Goal: Transaction & Acquisition: Book appointment/travel/reservation

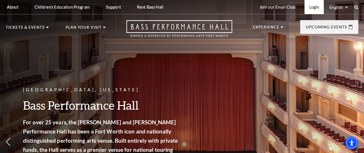
click at [310, 8] on link "Login" at bounding box center [313, 7] width 19 height 14
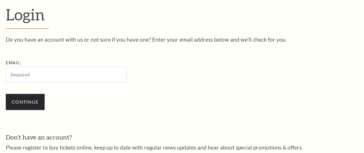
scroll to position [155, 0]
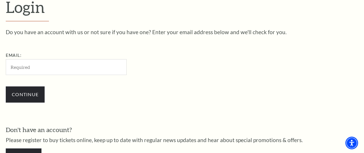
click at [74, 74] on input "Email:" at bounding box center [66, 67] width 121 height 16
type input "drmunsey13@gmail.com"
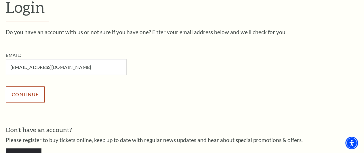
click at [27, 101] on input "Continue" at bounding box center [25, 95] width 39 height 16
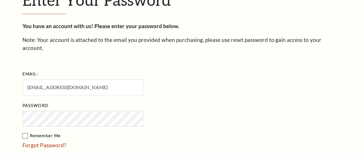
scroll to position [161, 0]
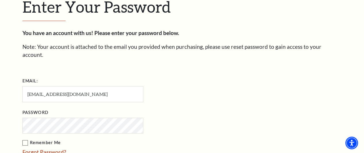
click at [24, 139] on label "Remember Me" at bounding box center [111, 142] width 178 height 7
click at [0, 0] on input "Remember Me" at bounding box center [0, 0] width 0 height 0
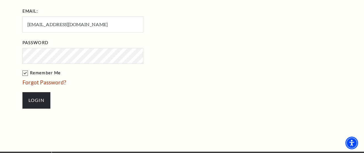
scroll to position [241, 0]
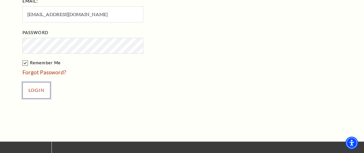
click at [40, 87] on input "Login" at bounding box center [36, 90] width 28 height 16
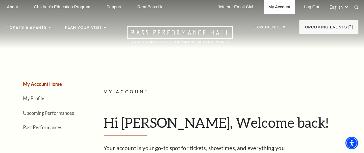
click at [276, 5] on link "My Account" at bounding box center [279, 7] width 31 height 14
click at [275, 9] on link "My Account" at bounding box center [279, 7] width 31 height 14
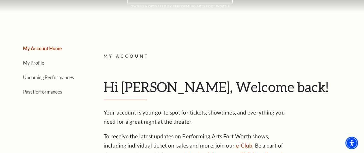
scroll to position [34, 0]
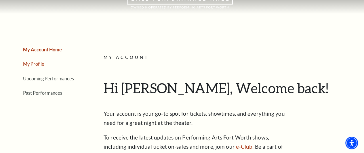
click at [35, 67] on link "My Profile" at bounding box center [33, 63] width 21 height 5
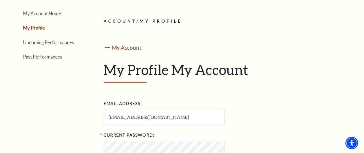
scroll to position [64, 0]
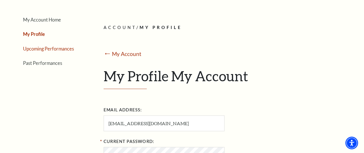
click at [49, 51] on link "Upcoming Performances" at bounding box center [48, 48] width 51 height 5
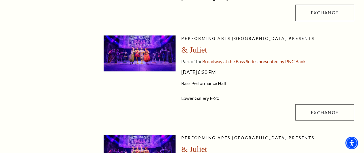
scroll to position [517, 0]
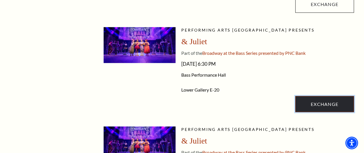
click at [324, 105] on link "Exchange" at bounding box center [324, 104] width 59 height 16
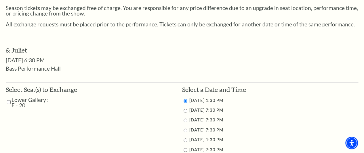
scroll to position [221, 0]
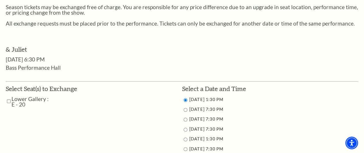
click at [9, 103] on input "Lower Gallery : E - 20" at bounding box center [9, 101] width 4 height 10
checkbox input "true"
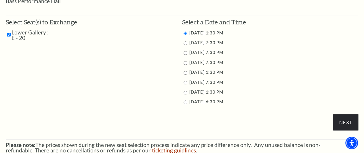
scroll to position [291, 0]
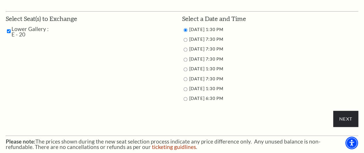
click at [184, 101] on input "11/16/2025 6:30 PM" at bounding box center [185, 99] width 4 height 4
radio input "true"
click at [343, 120] on input "Next" at bounding box center [345, 119] width 25 height 16
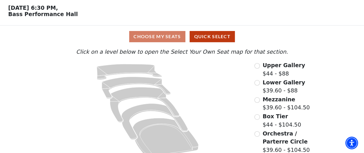
scroll to position [31, 0]
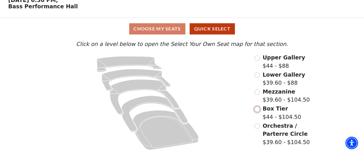
click at [258, 108] on input "Box Tier$44 - $104.50\a" at bounding box center [256, 109] width 5 height 5
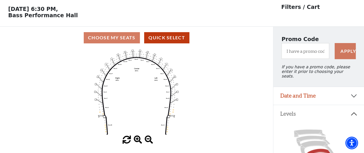
scroll to position [26, 0]
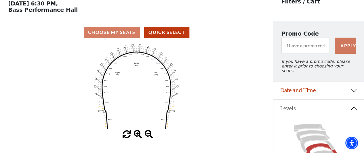
click at [138, 134] on span at bounding box center [138, 134] width 8 height 8
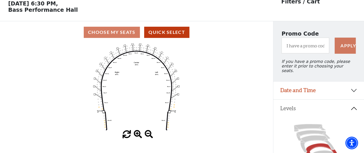
click at [138, 134] on span at bounding box center [138, 134] width 8 height 8
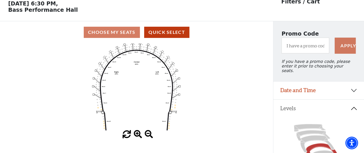
click at [138, 134] on span at bounding box center [138, 134] width 8 height 8
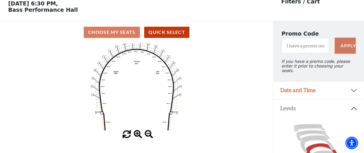
click at [138, 134] on span at bounding box center [138, 134] width 8 height 8
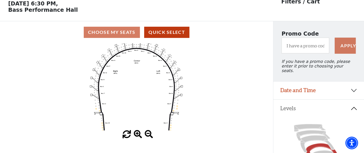
click at [138, 134] on span at bounding box center [138, 134] width 8 height 8
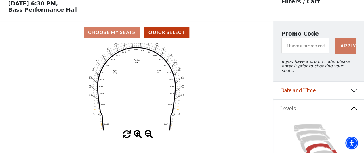
click at [138, 134] on span at bounding box center [138, 134] width 8 height 8
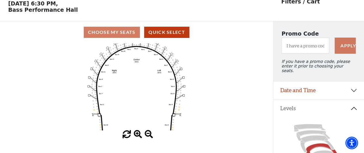
click at [138, 134] on span at bounding box center [138, 134] width 8 height 8
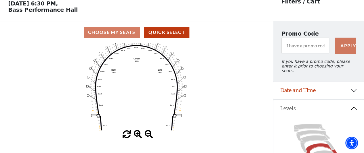
click at [138, 134] on span at bounding box center [138, 134] width 8 height 8
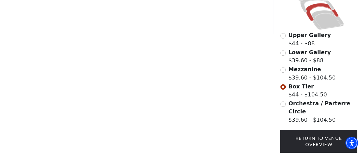
scroll to position [166, 0]
click at [284, 69] on input "Mezzanine$39.60 - $104.50\a" at bounding box center [282, 70] width 5 height 5
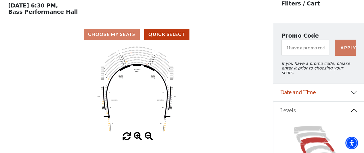
scroll to position [26, 0]
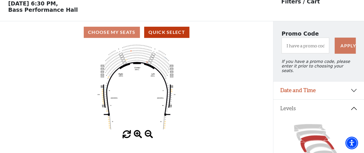
click at [171, 91] on icon "Center (MEZC) Right (MEZR) Left (MEZL) (MEXBOXR) (MEXBOXL) XX WW CC DD YY BB ZZ…" at bounding box center [136, 86] width 245 height 87
click at [137, 134] on span at bounding box center [138, 134] width 8 height 8
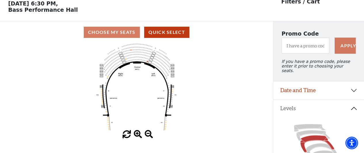
click at [137, 136] on span at bounding box center [138, 134] width 8 height 8
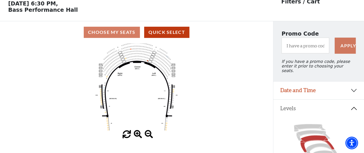
click at [137, 136] on span at bounding box center [138, 134] width 8 height 8
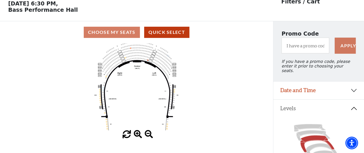
click at [137, 136] on span at bounding box center [138, 134] width 8 height 8
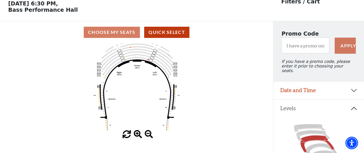
click at [137, 136] on span at bounding box center [138, 134] width 8 height 8
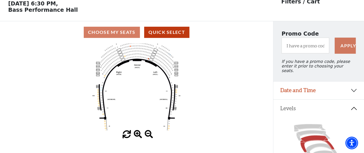
click at [137, 136] on span at bounding box center [138, 134] width 8 height 8
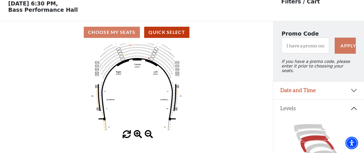
click at [137, 136] on span at bounding box center [138, 134] width 8 height 8
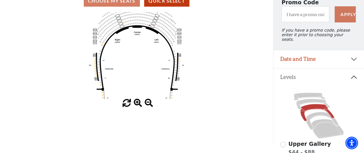
scroll to position [58, 0]
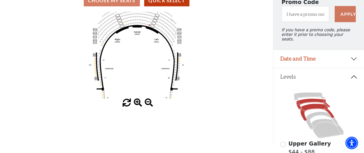
click at [313, 100] on icon at bounding box center [313, 104] width 34 height 11
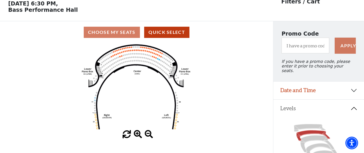
scroll to position [0, 0]
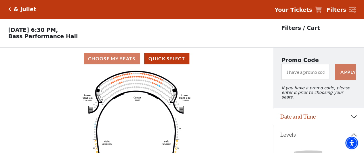
click at [9, 8] on icon "Click here to go back to filters" at bounding box center [9, 9] width 3 height 4
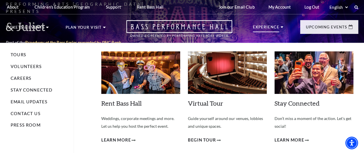
click at [274, 32] on p "Experience" at bounding box center [266, 28] width 26 height 7
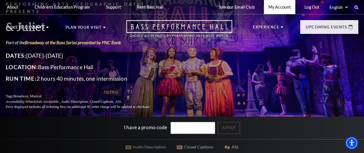
click at [280, 5] on link "My Account" at bounding box center [279, 7] width 31 height 14
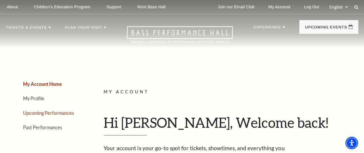
click at [51, 116] on link "Upcoming Performances" at bounding box center [48, 112] width 51 height 5
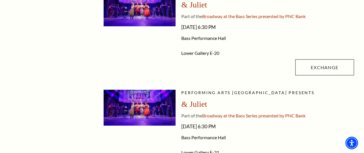
scroll to position [520, 0]
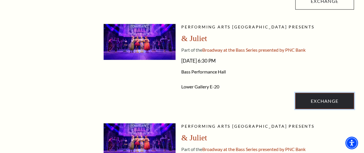
click at [323, 102] on link "Exchange" at bounding box center [324, 101] width 59 height 16
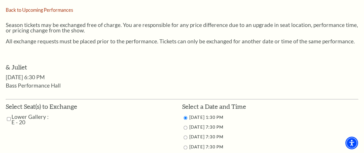
scroll to position [216, 0]
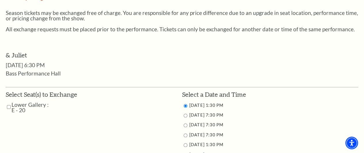
click at [7, 108] on input "Lower Gallery : E - 20" at bounding box center [9, 107] width 4 height 10
checkbox input "true"
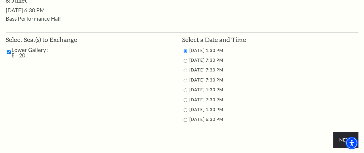
scroll to position [293, 0]
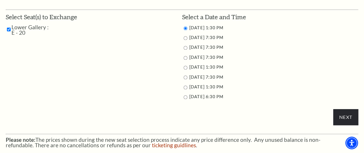
click at [184, 99] on input "11/16/2025 6:30 PM" at bounding box center [185, 97] width 4 height 4
radio input "true"
click at [339, 115] on input "Next" at bounding box center [345, 117] width 25 height 16
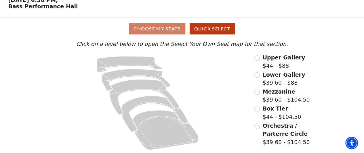
scroll to position [31, 0]
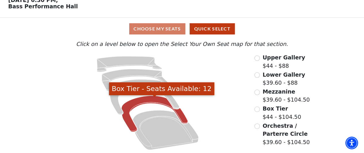
click at [149, 101] on icon "Box Tier - Seats Available: 12" at bounding box center [155, 114] width 66 height 36
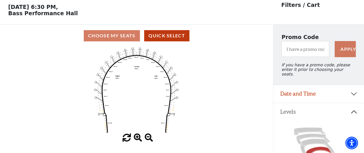
scroll to position [26, 0]
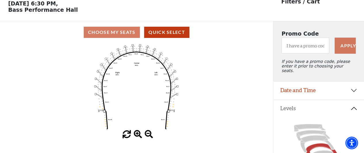
click at [137, 136] on span at bounding box center [138, 134] width 8 height 8
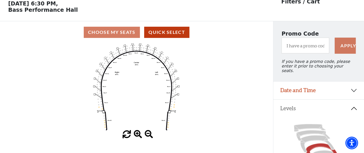
click at [137, 136] on span at bounding box center [138, 134] width 8 height 8
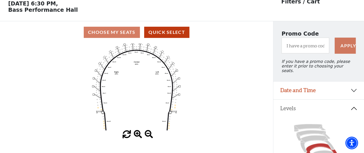
click at [137, 136] on span at bounding box center [138, 134] width 8 height 8
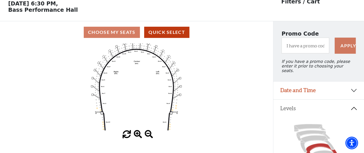
click at [137, 136] on span at bounding box center [138, 134] width 8 height 8
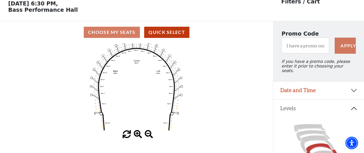
click at [137, 136] on span at bounding box center [138, 134] width 8 height 8
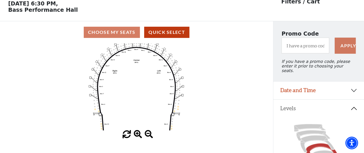
click at [137, 136] on span at bounding box center [138, 134] width 8 height 8
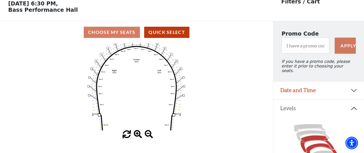
click at [307, 136] on icon at bounding box center [317, 144] width 34 height 17
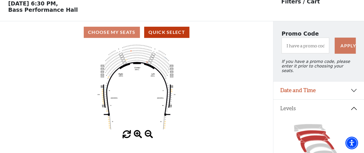
click at [304, 131] on icon at bounding box center [313, 135] width 34 height 11
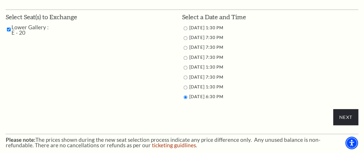
click at [185, 89] on input "11/16/2025 1:30 PM" at bounding box center [185, 88] width 4 height 4
radio input "true"
click at [340, 120] on input "Next" at bounding box center [345, 117] width 25 height 16
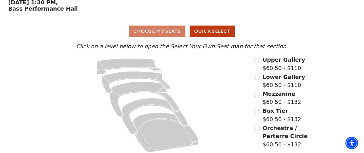
scroll to position [31, 0]
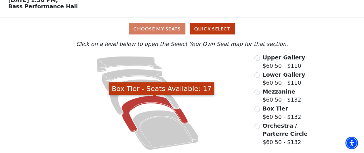
click at [164, 100] on icon "Box Tier - Seats Available: 17" at bounding box center [155, 114] width 66 height 36
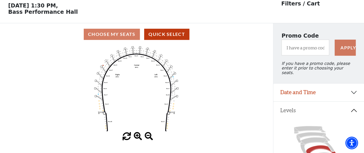
scroll to position [26, 0]
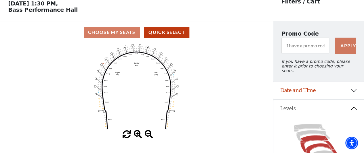
click at [314, 136] on icon at bounding box center [317, 144] width 34 height 17
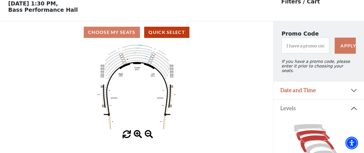
click at [315, 132] on icon at bounding box center [313, 135] width 34 height 11
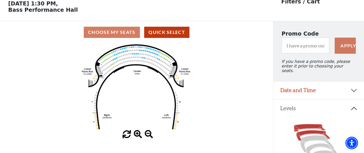
click at [307, 125] on icon at bounding box center [309, 127] width 32 height 7
